Goal: Book appointment/travel/reservation

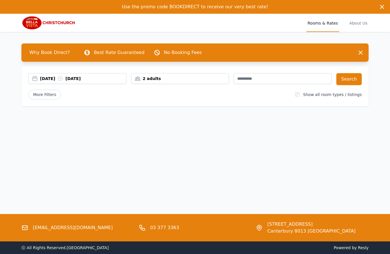
click at [92, 75] on div "[DATE] [DATE]" at bounding box center [77, 78] width 98 height 11
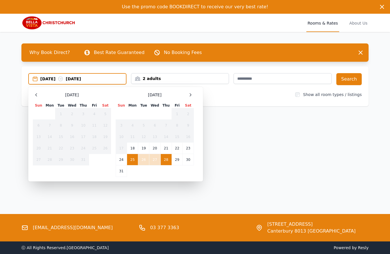
click at [188, 97] on div at bounding box center [190, 94] width 7 height 7
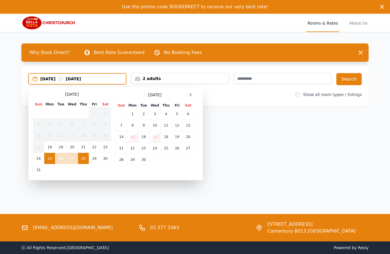
click at [185, 97] on div "[DATE]" at bounding box center [155, 94] width 78 height 7
click at [187, 95] on span at bounding box center [190, 94] width 7 height 7
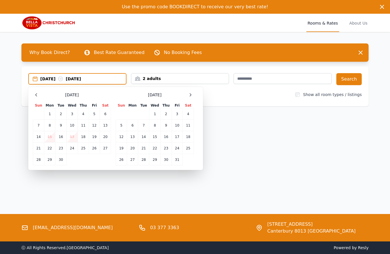
click at [187, 96] on span at bounding box center [190, 94] width 7 height 7
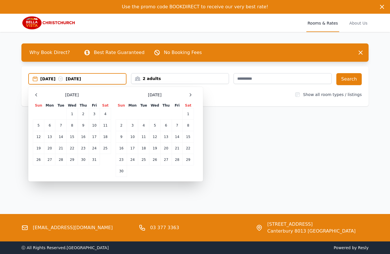
click at [187, 95] on div at bounding box center [190, 94] width 7 height 7
click at [189, 97] on icon at bounding box center [190, 95] width 5 height 5
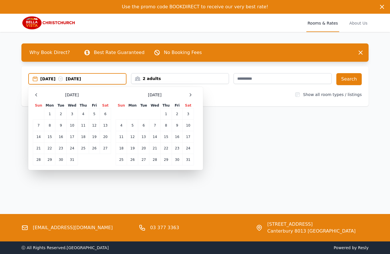
click at [190, 96] on icon at bounding box center [190, 95] width 5 height 5
click at [188, 94] on div at bounding box center [190, 94] width 7 height 7
click at [121, 126] on td "8" at bounding box center [121, 125] width 11 height 11
click at [133, 127] on td "9" at bounding box center [132, 125] width 11 height 11
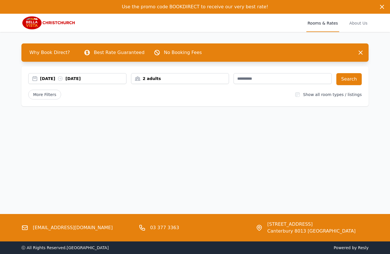
click at [351, 77] on button "Search" at bounding box center [349, 79] width 25 height 12
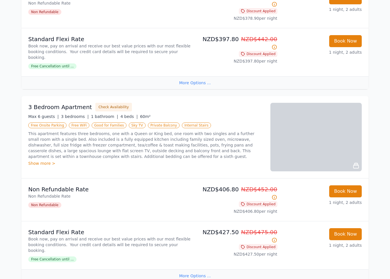
scroll to position [992, 0]
